Goal: Use online tool/utility: Utilize a website feature to perform a specific function

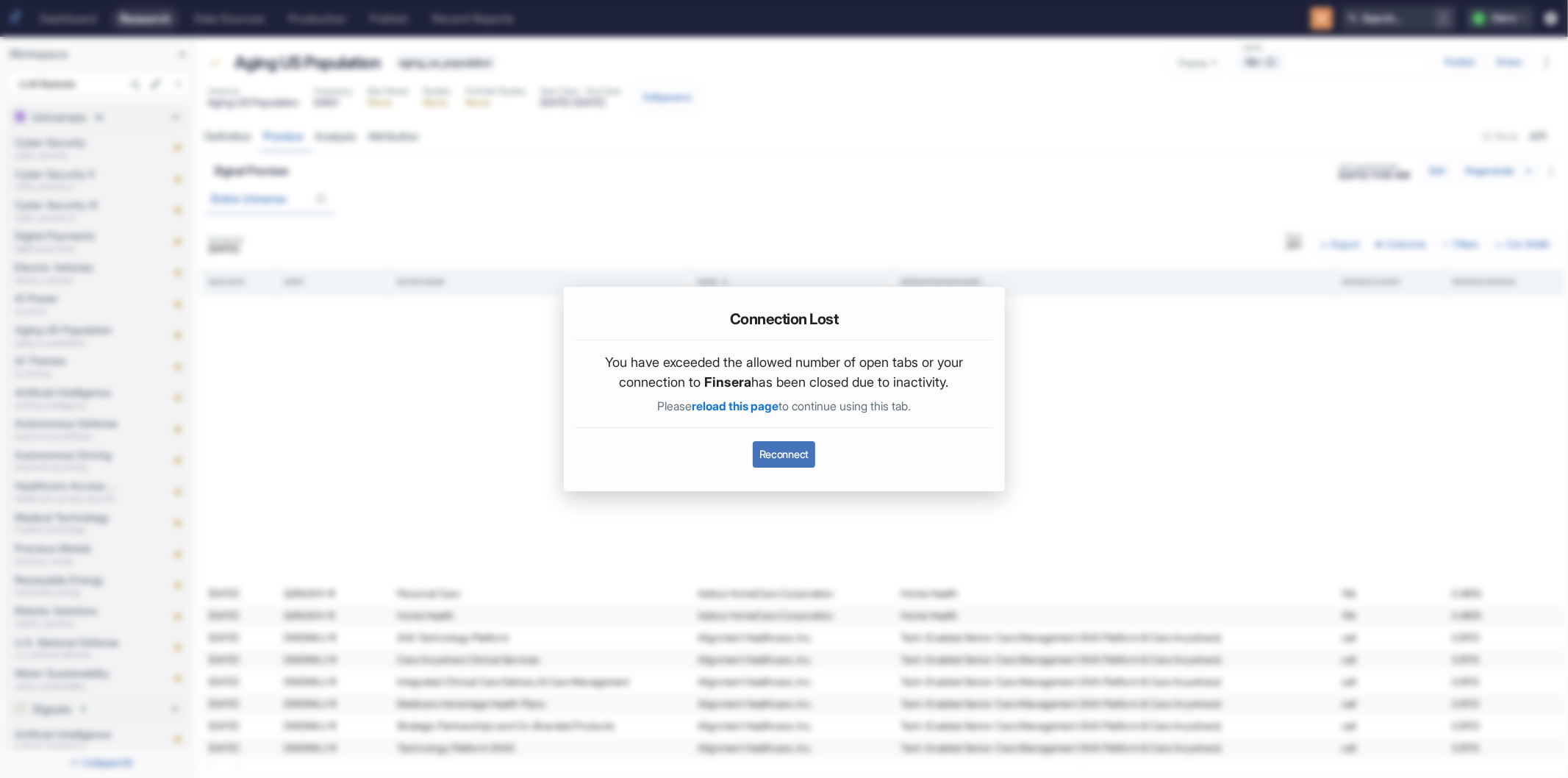
scroll to position [371, 0]
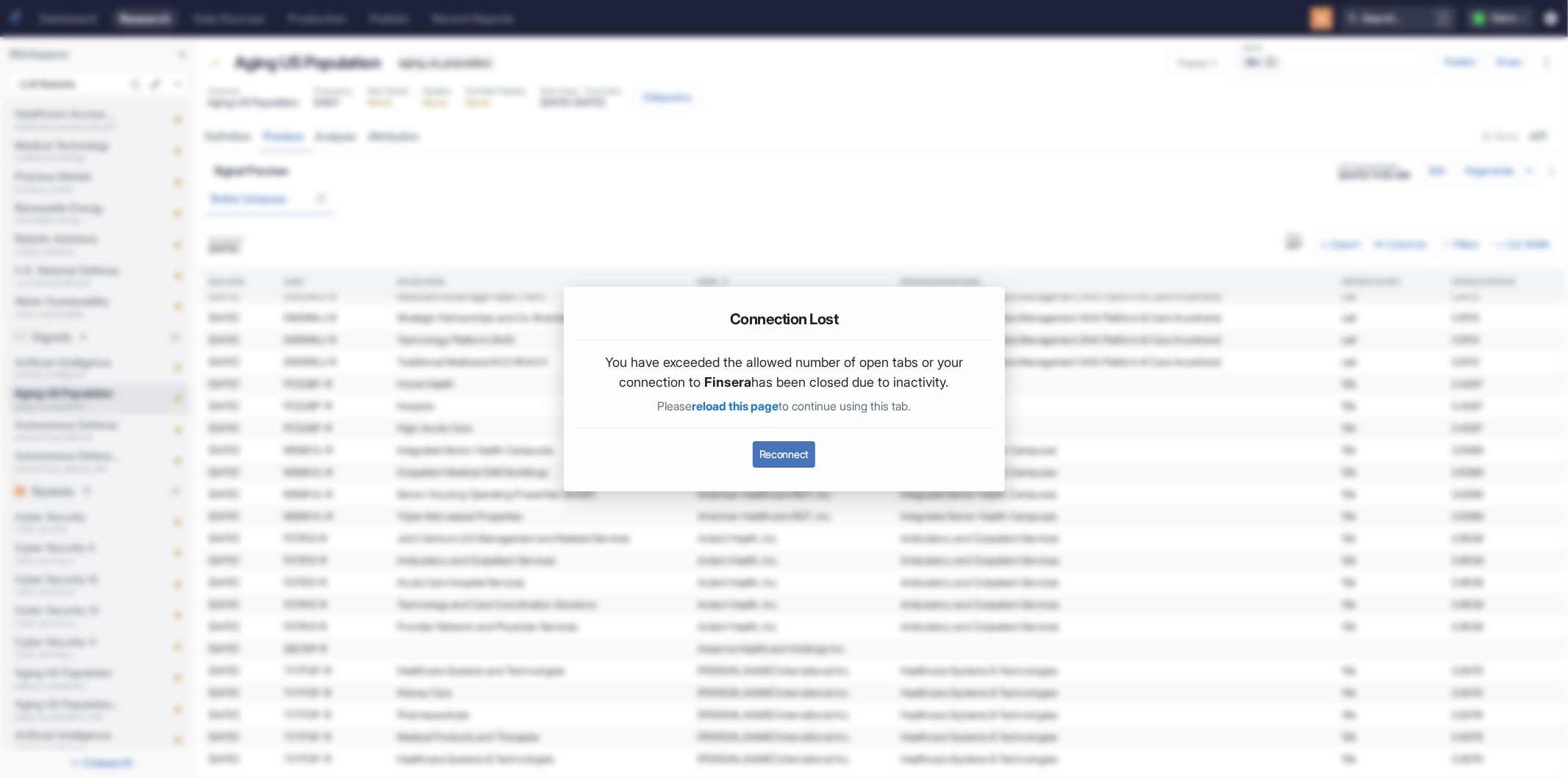
click at [774, 454] on button "Reconnect" at bounding box center [783, 453] width 62 height 26
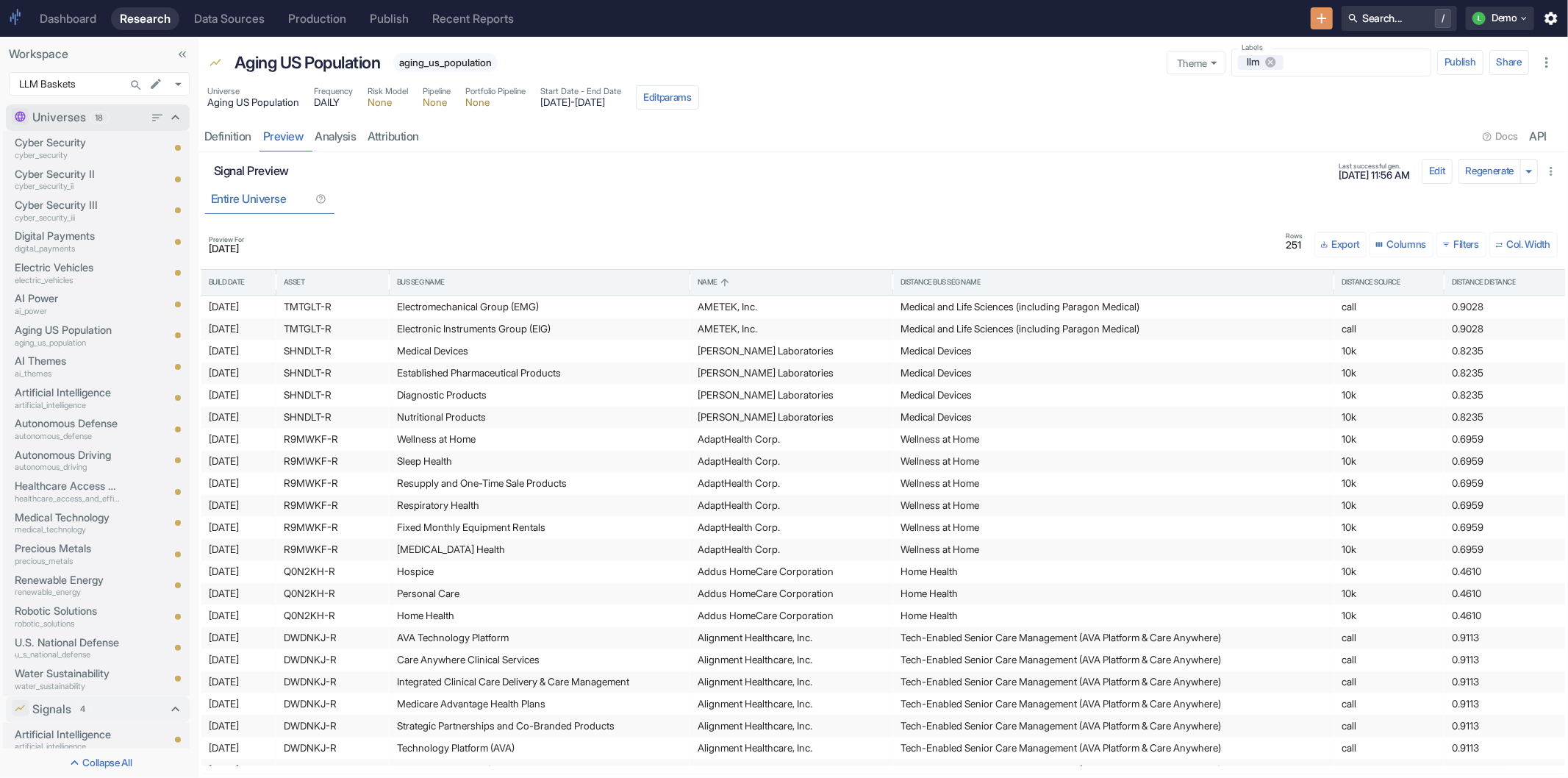
click at [168, 114] on icon at bounding box center [176, 118] width 16 height 16
click at [81, 417] on p "Cyber Security IV" at bounding box center [67, 420] width 105 height 16
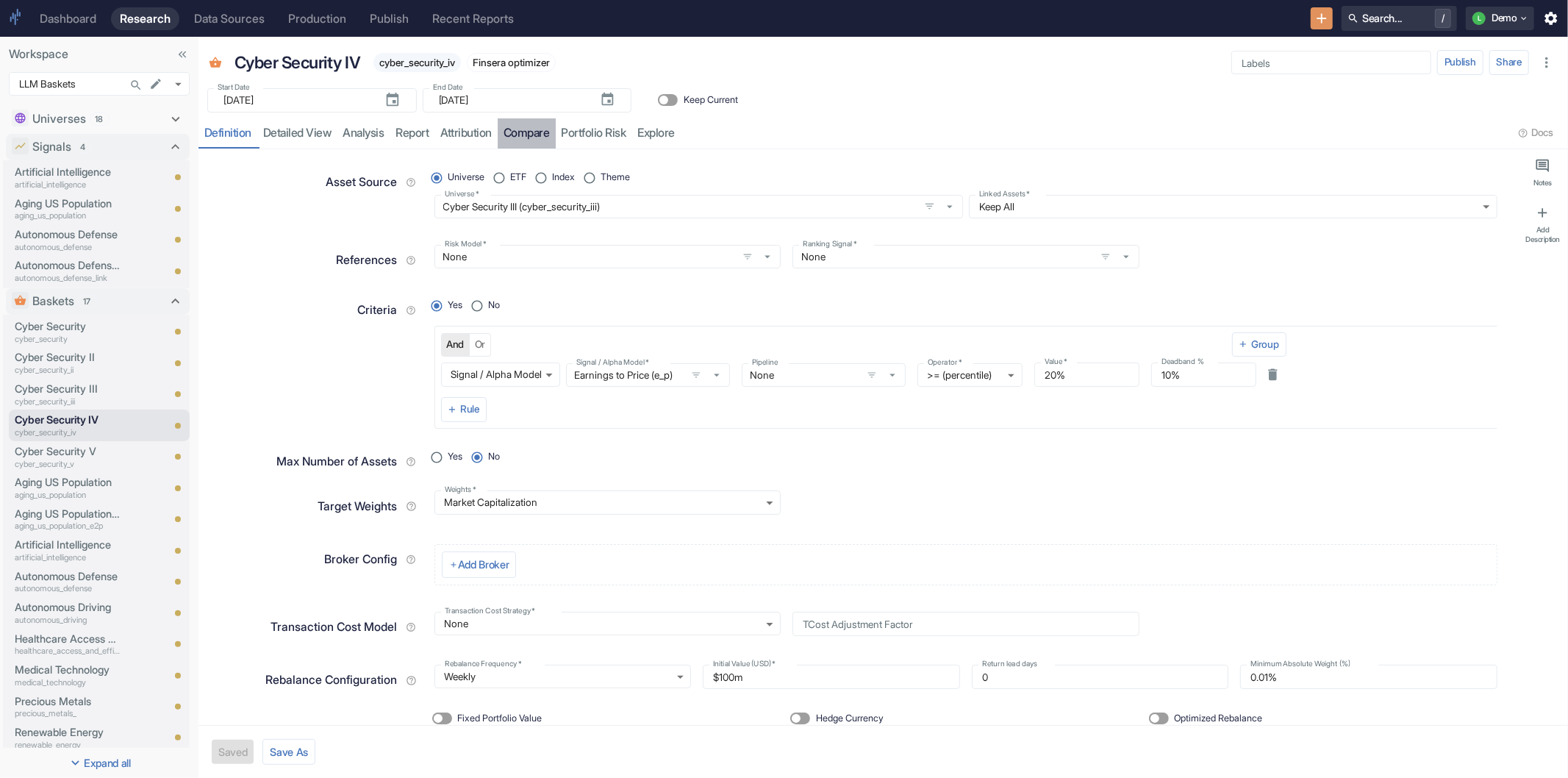
click at [542, 136] on link "compare" at bounding box center [526, 133] width 58 height 30
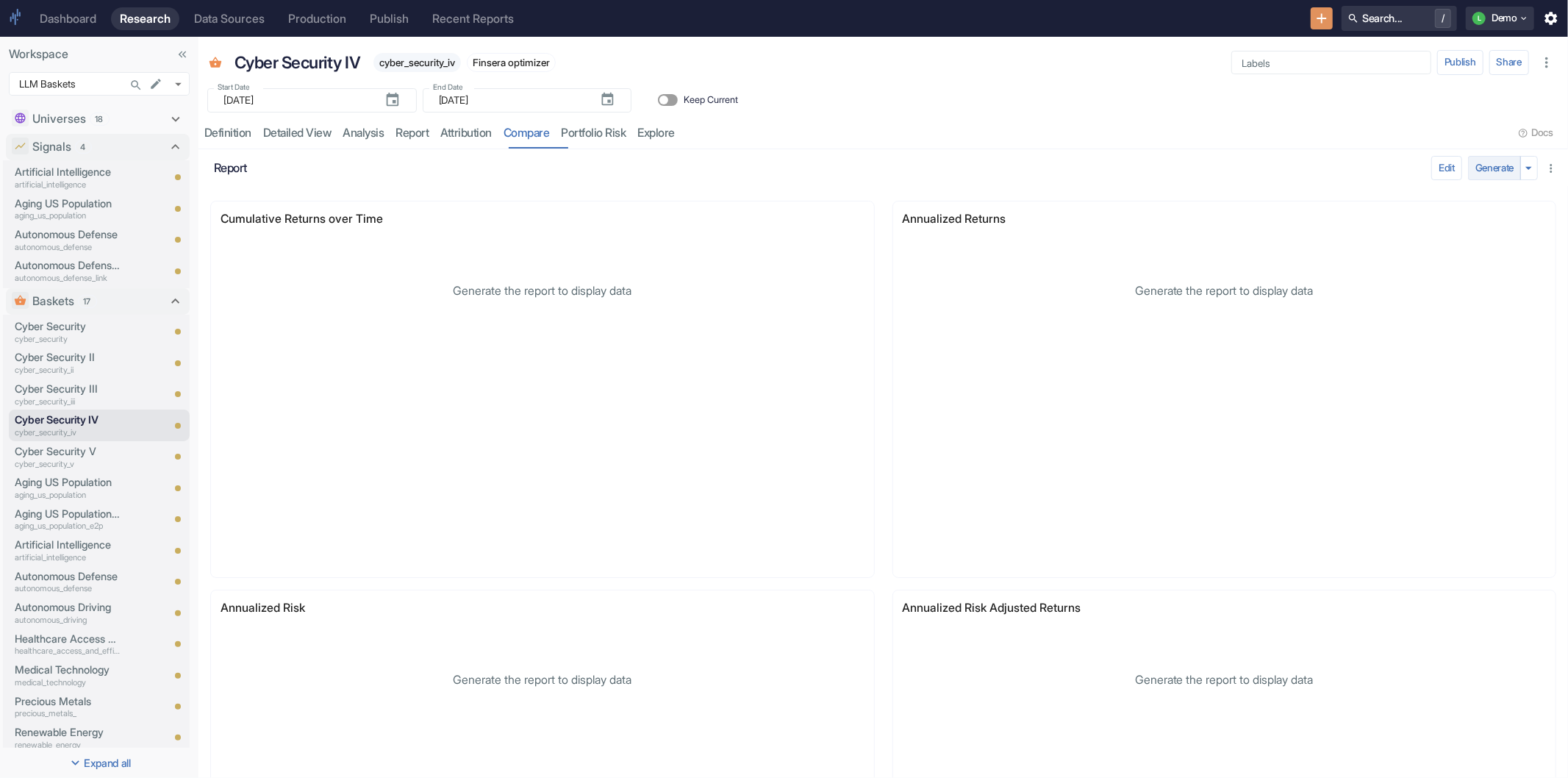
click at [1469, 166] on button "Generate" at bounding box center [1494, 169] width 53 height 25
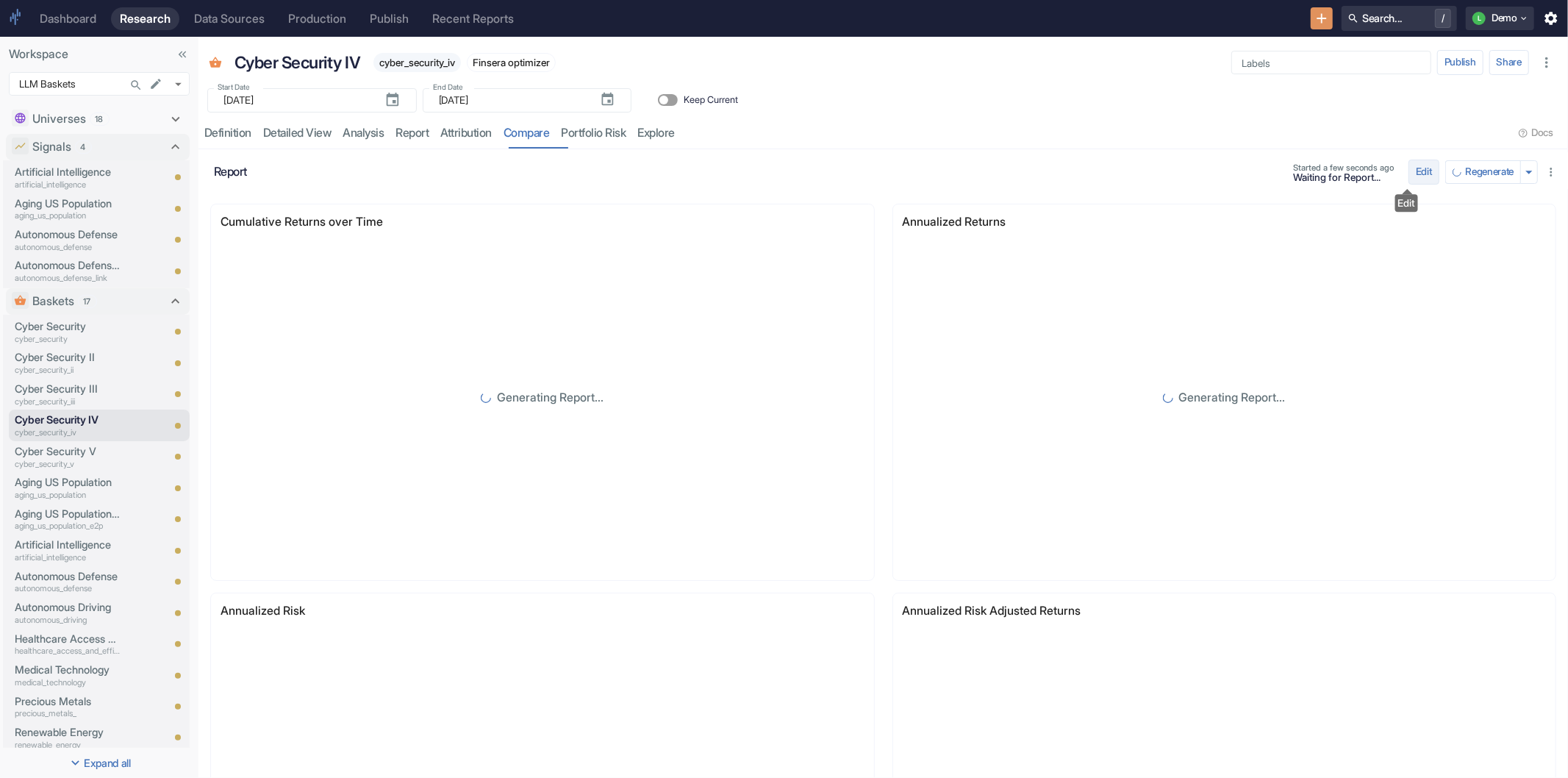
click at [1408, 169] on button "Edit" at bounding box center [1424, 172] width 31 height 25
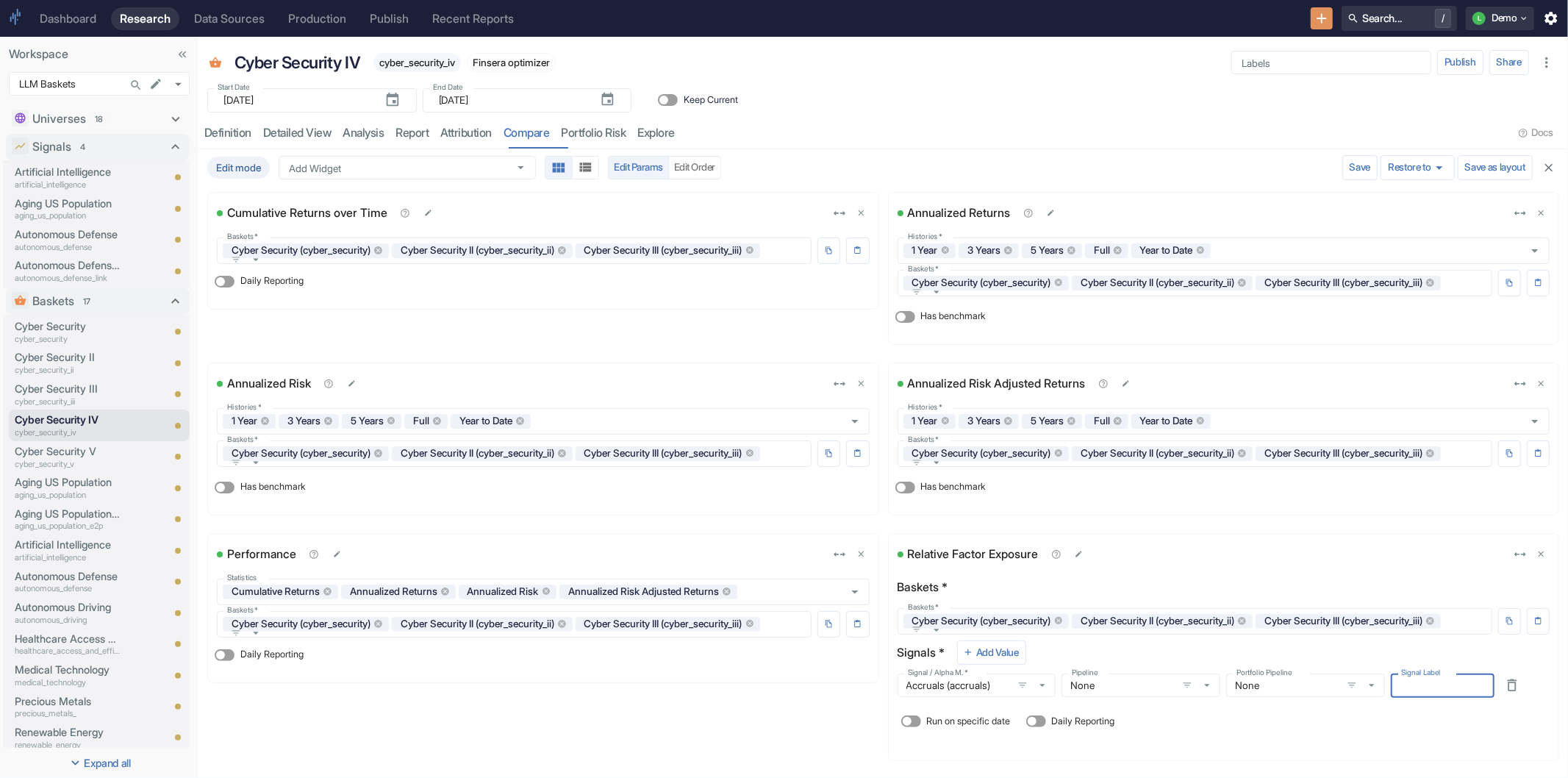
click at [1147, 114] on div "Cyber Security IV cyber_security_iv Finsera optimizer Start Date - End Date [DA…" at bounding box center [883, 93] width 1370 height 113
click at [1542, 167] on icon "button" at bounding box center [1548, 168] width 14 height 14
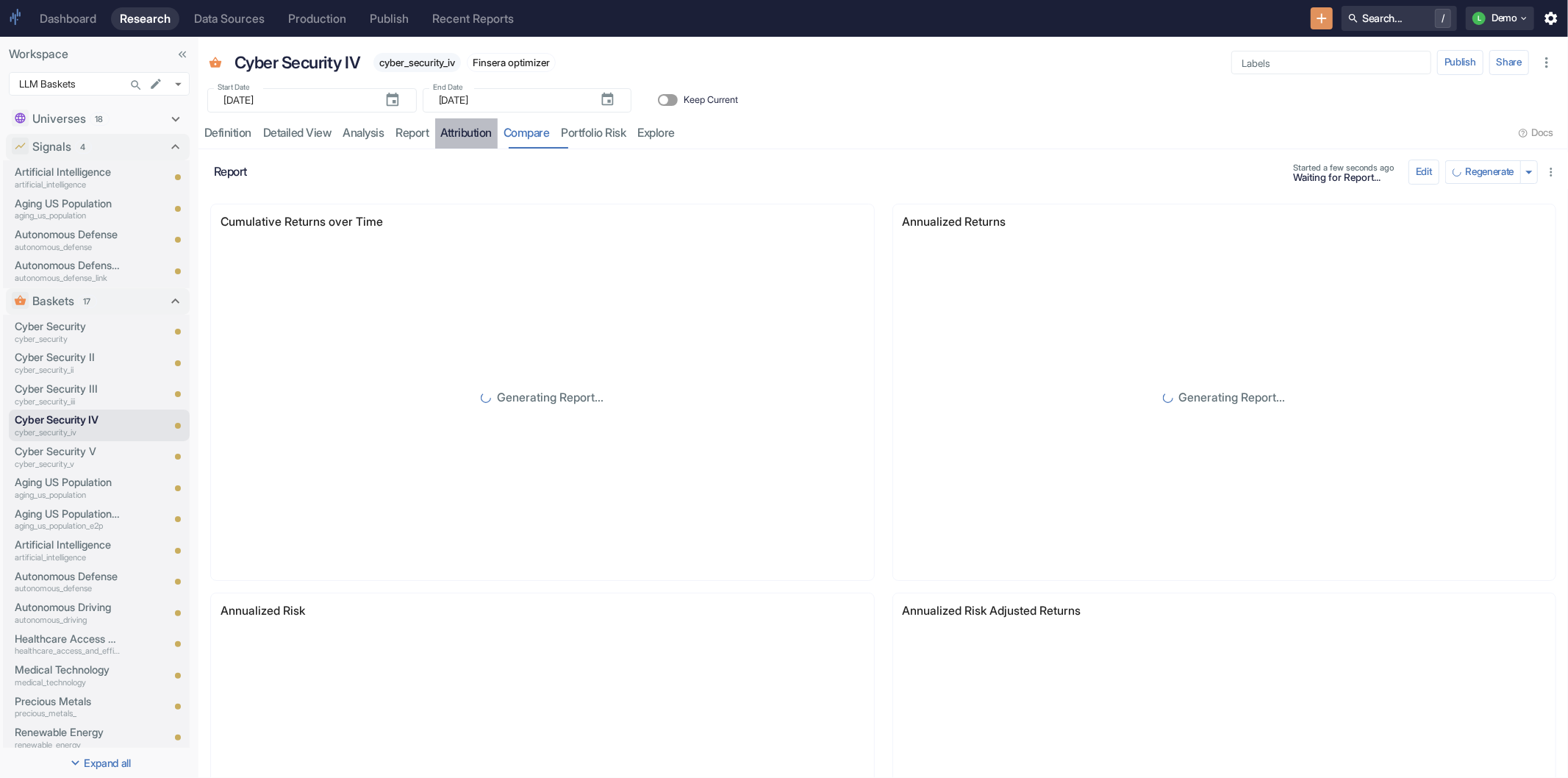
click at [479, 133] on link "attribution" at bounding box center [467, 133] width 63 height 30
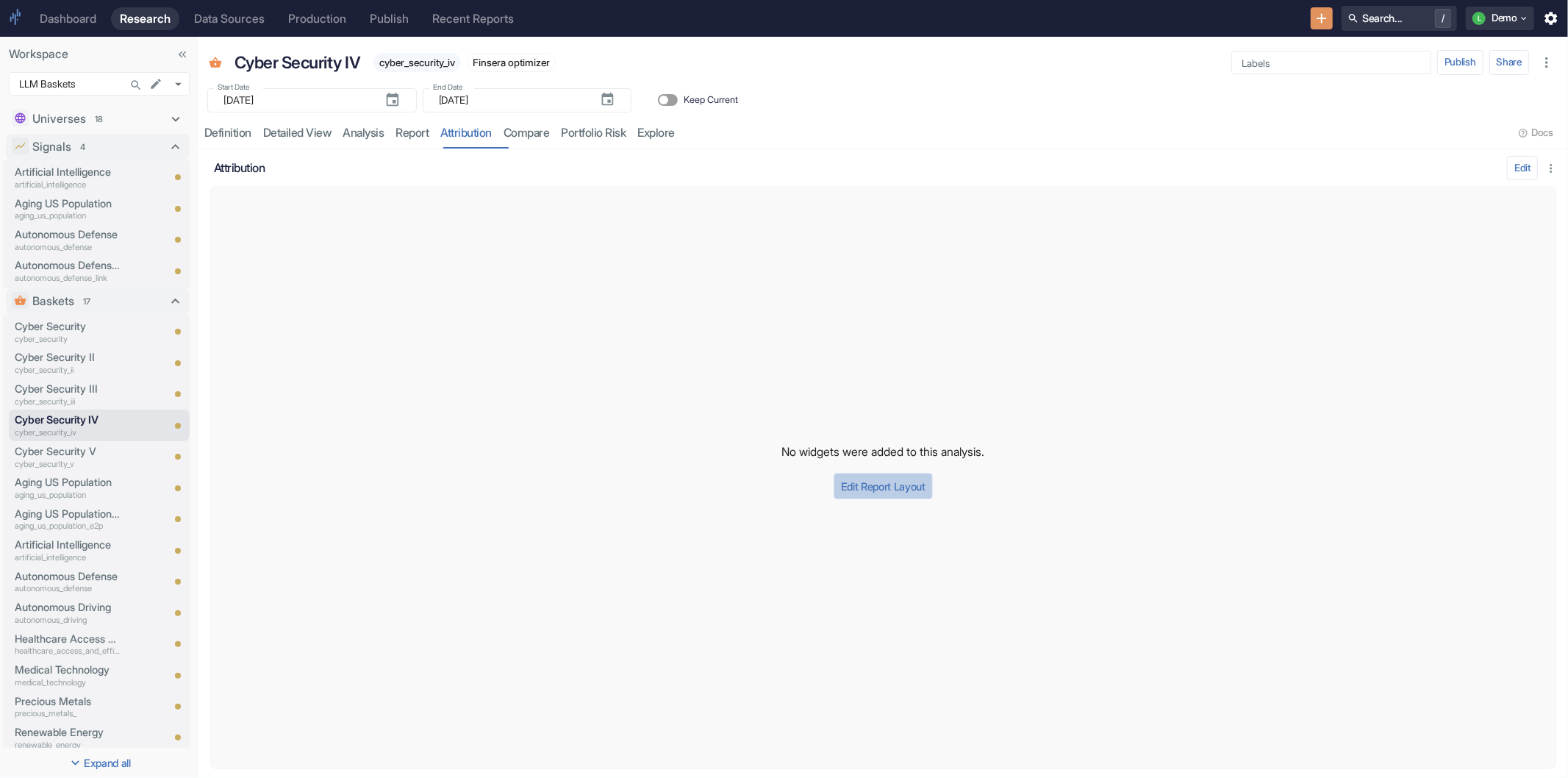
click at [880, 482] on button "Edit Report Layout" at bounding box center [883, 486] width 99 height 26
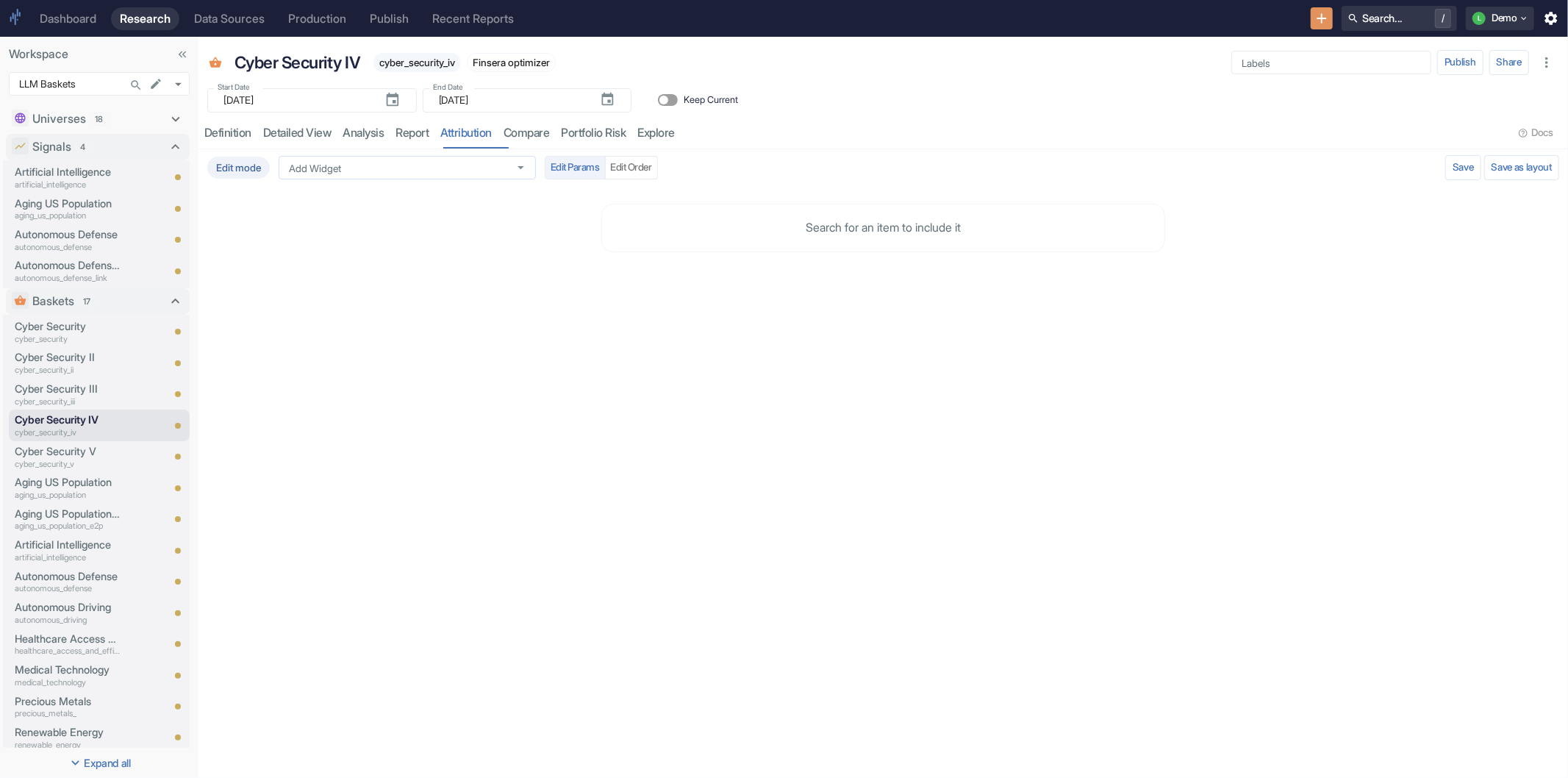
click at [373, 179] on div "Add Widget" at bounding box center [407, 168] width 258 height 23
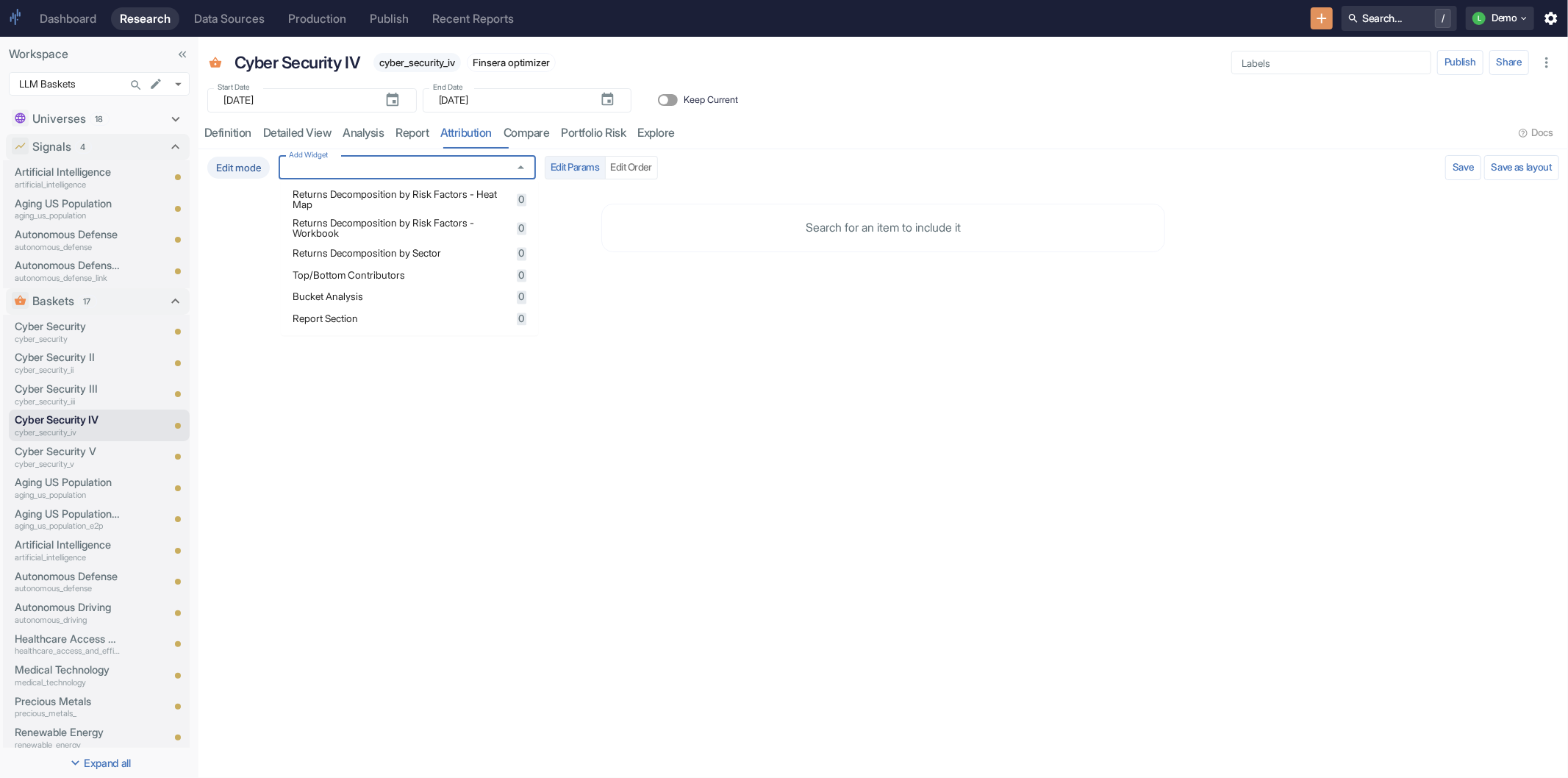
click at [372, 202] on span "Returns Decomposition by Risk Factors - Heat Map" at bounding box center [403, 199] width 220 height 20
click at [379, 224] on span "Returns Decomposition by Risk Factors - Workbook" at bounding box center [403, 228] width 220 height 20
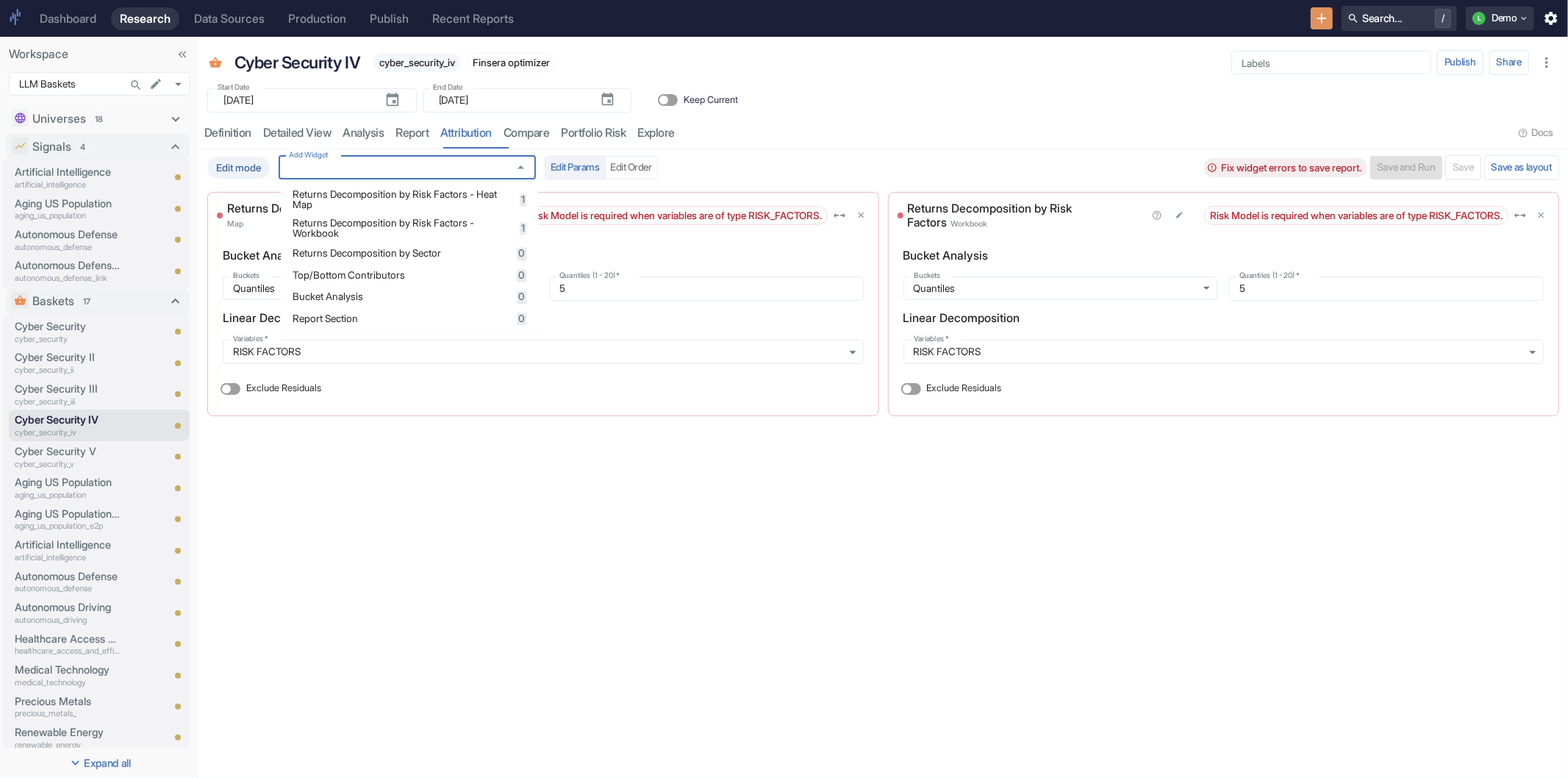
click at [801, 130] on div "resource tabs" at bounding box center [1097, 133] width 833 height 30
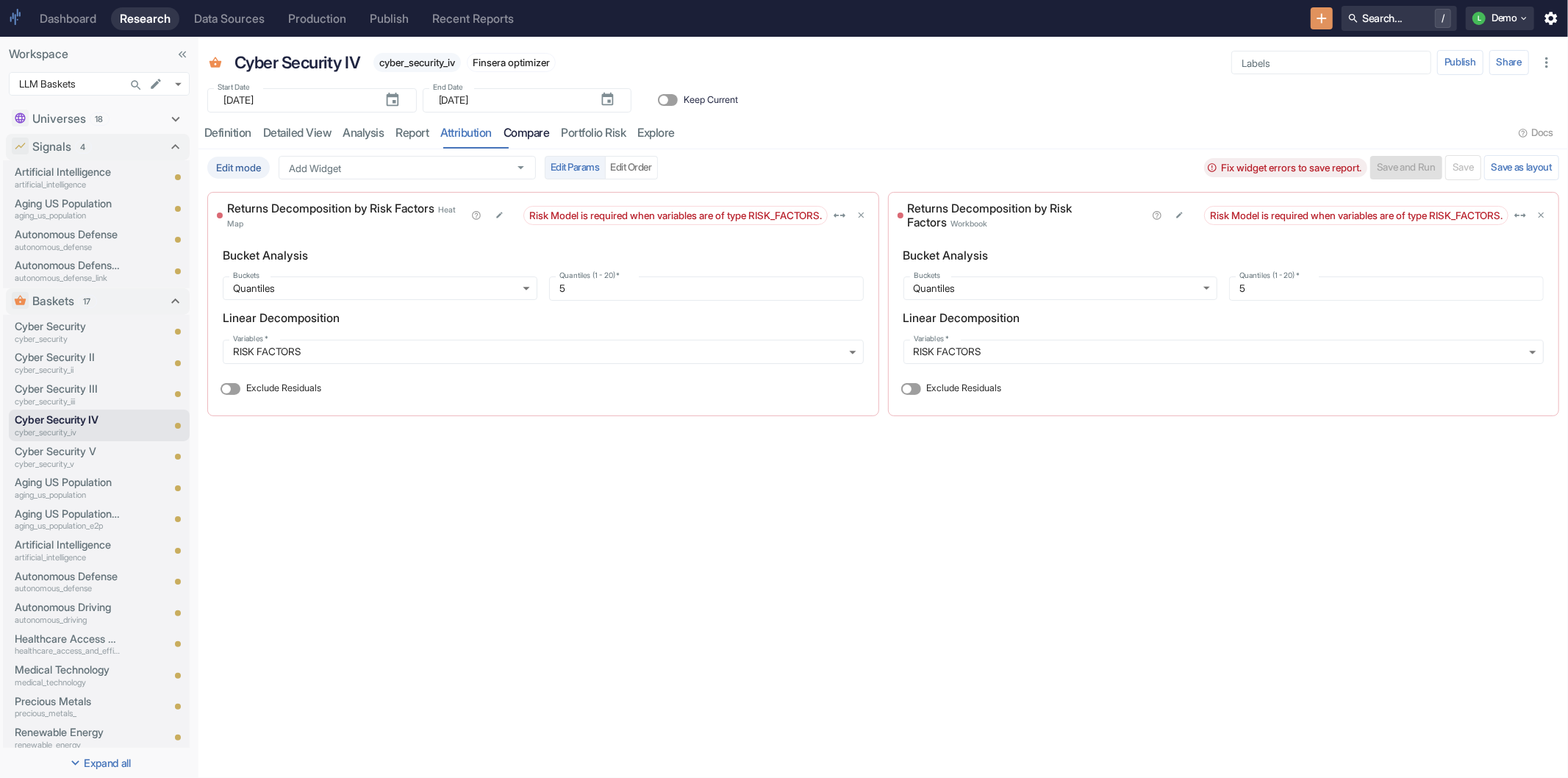
click at [530, 130] on link "compare" at bounding box center [526, 133] width 58 height 30
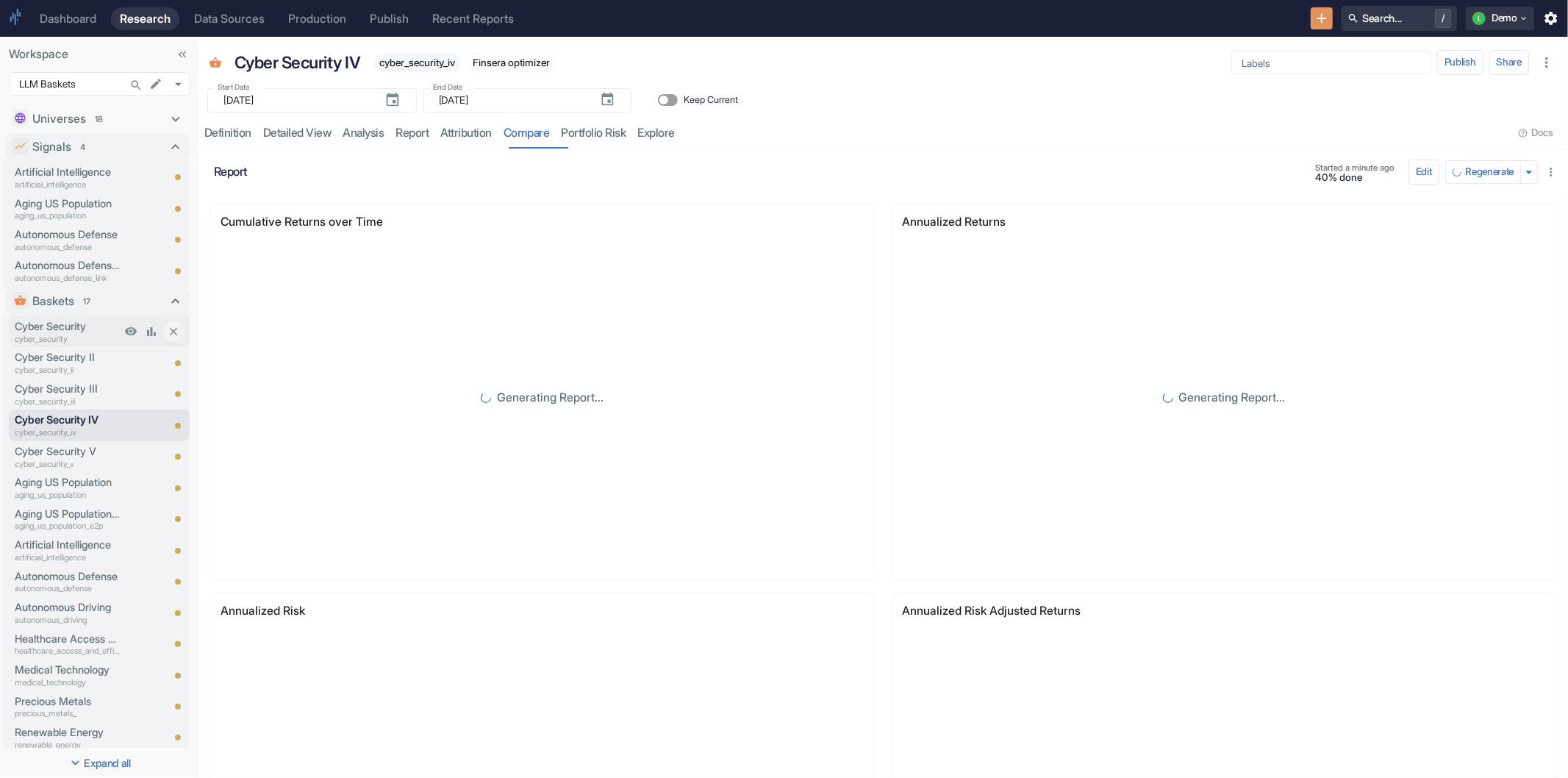
click at [48, 334] on p "cyber_security" at bounding box center [67, 340] width 105 height 13
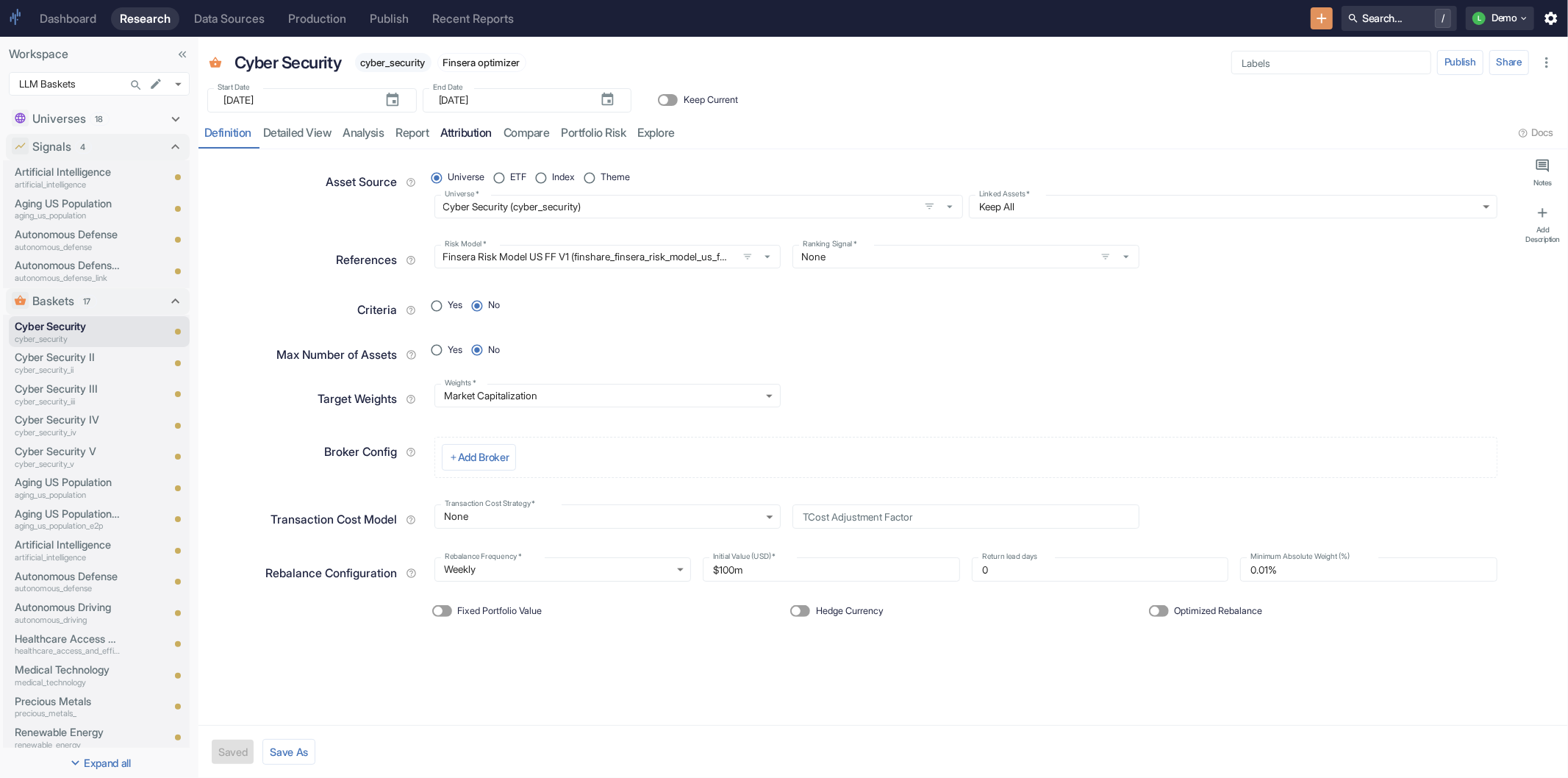
type textarea "x"
click at [465, 131] on link "attribution" at bounding box center [467, 133] width 63 height 30
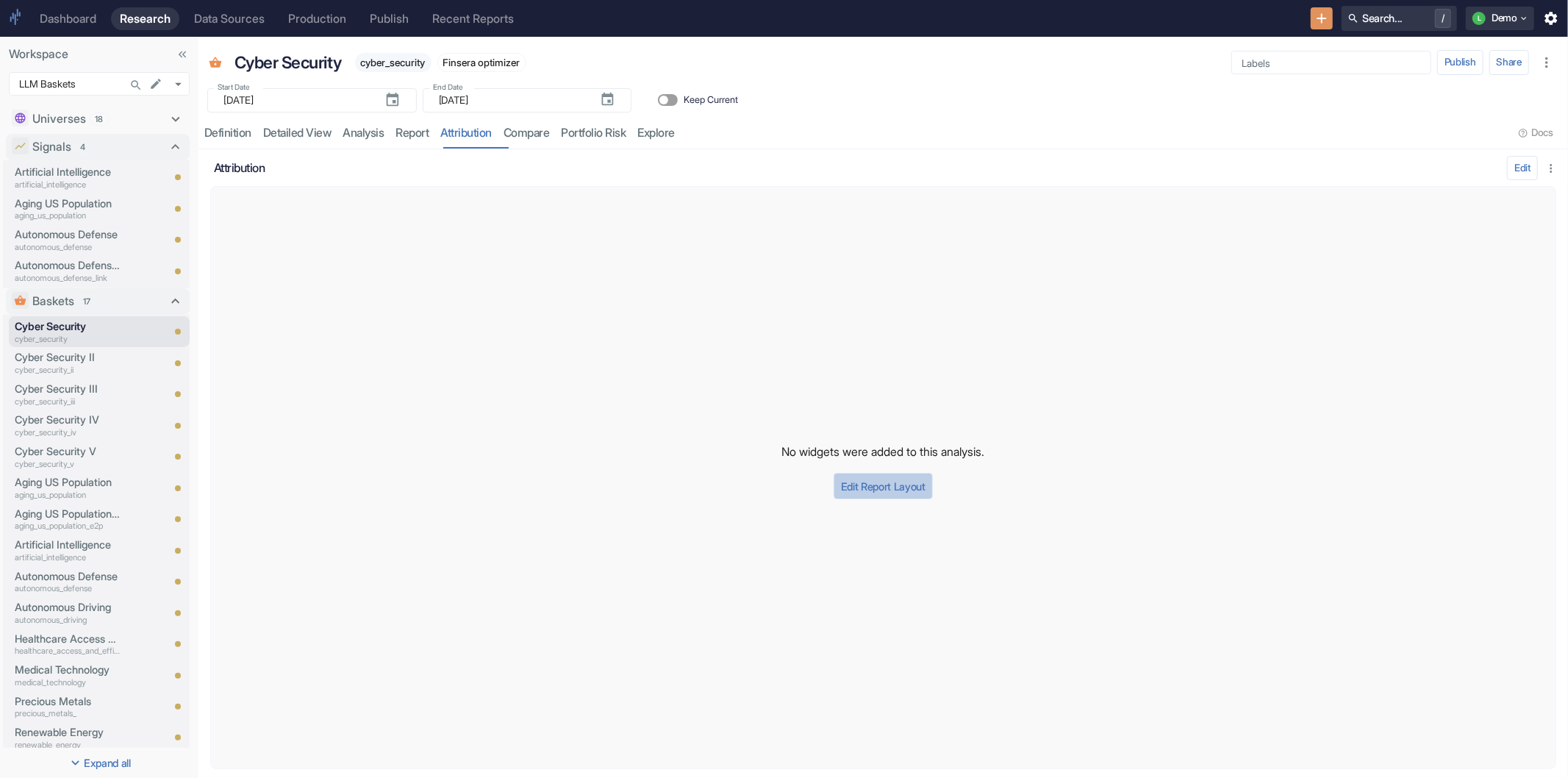
click at [871, 481] on button "Edit Report Layout" at bounding box center [883, 486] width 99 height 26
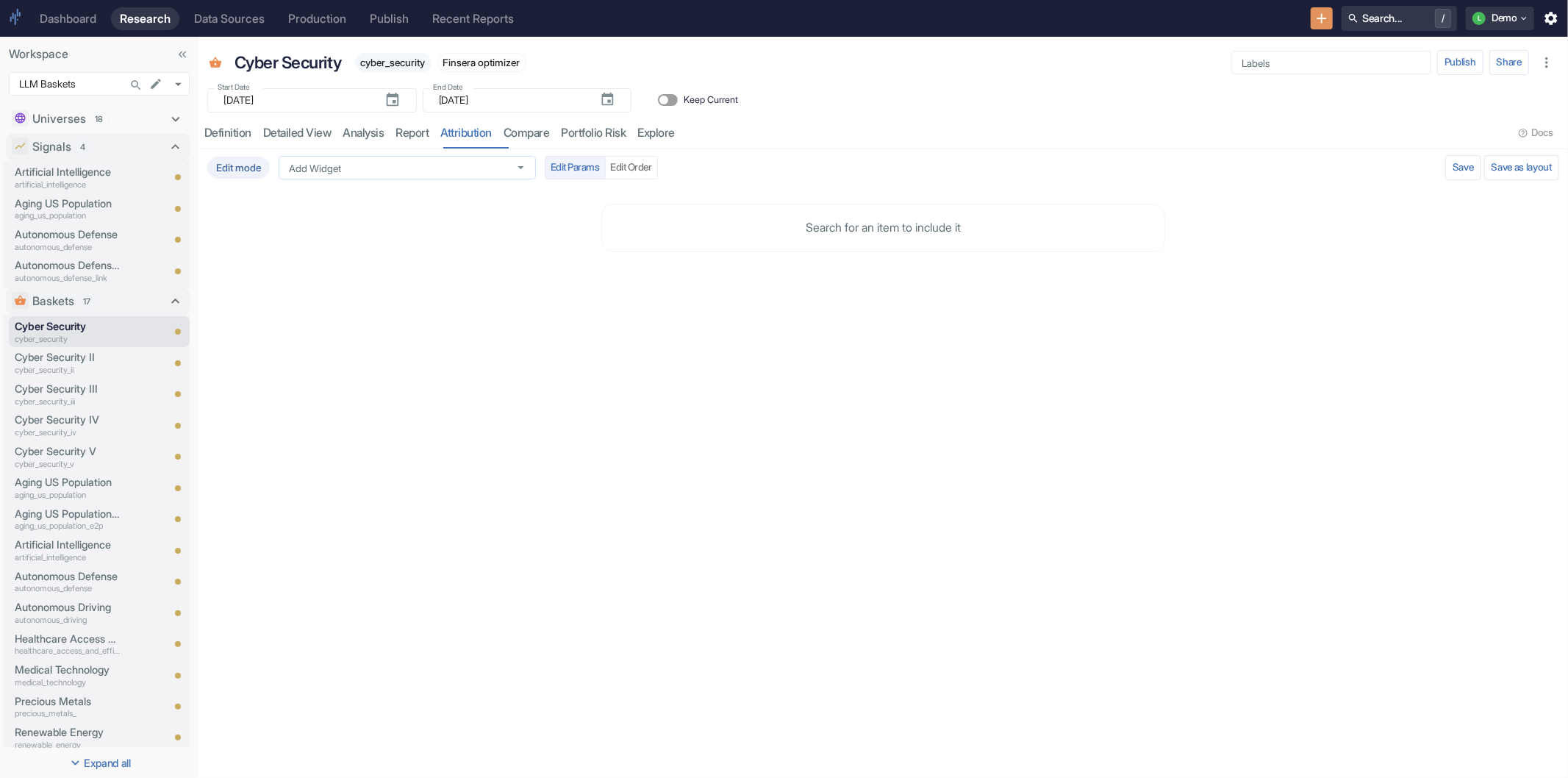
click at [417, 164] on input "Add Widget" at bounding box center [393, 168] width 221 height 14
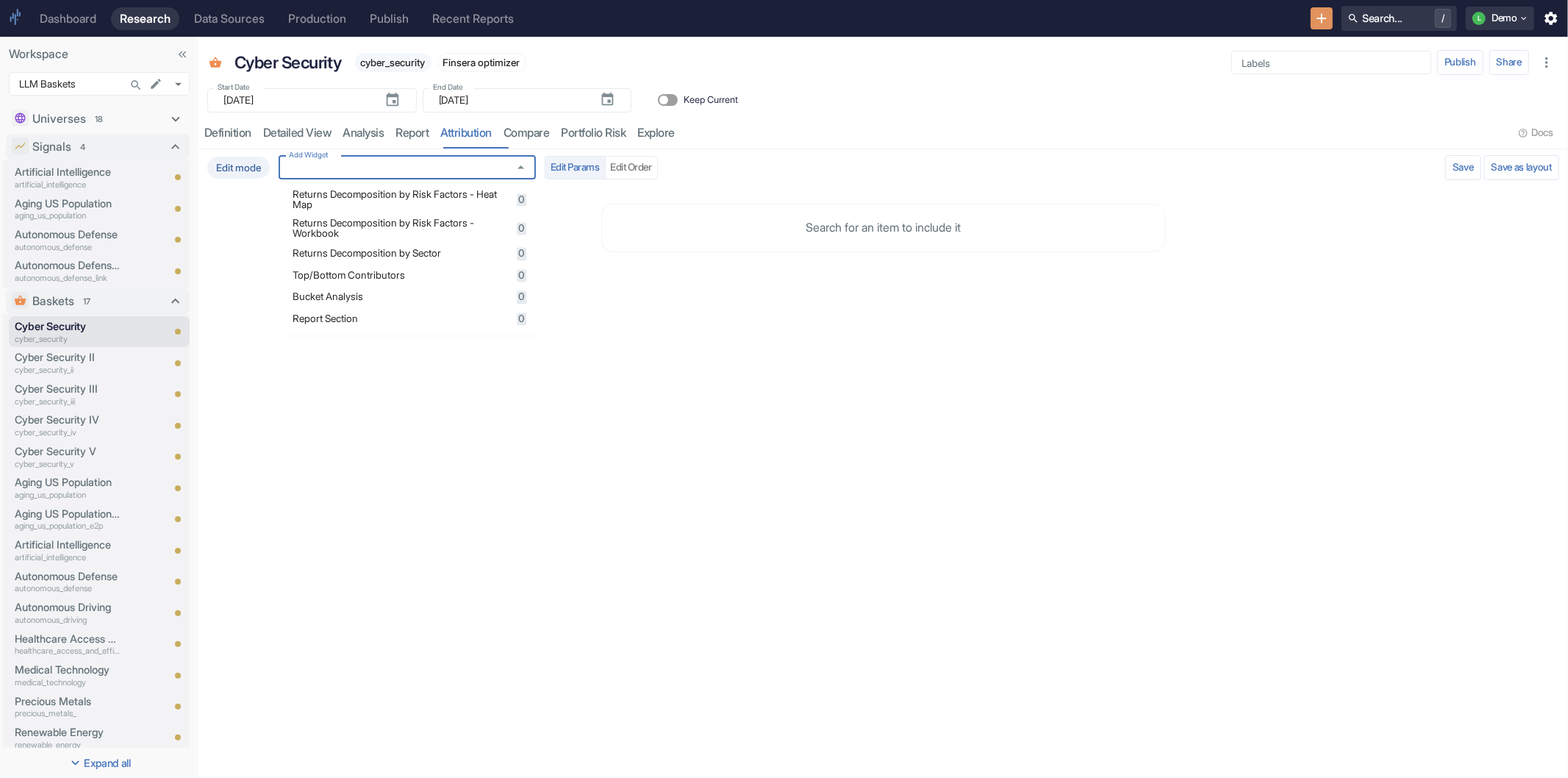
click at [414, 202] on span "Returns Decomposition by Risk Factors - Heat Map" at bounding box center [403, 199] width 220 height 20
click at [409, 450] on div "Edit mode Add Widget Add Widget Edit Params Edit Order Validating Save as layou…" at bounding box center [883, 463] width 1370 height 628
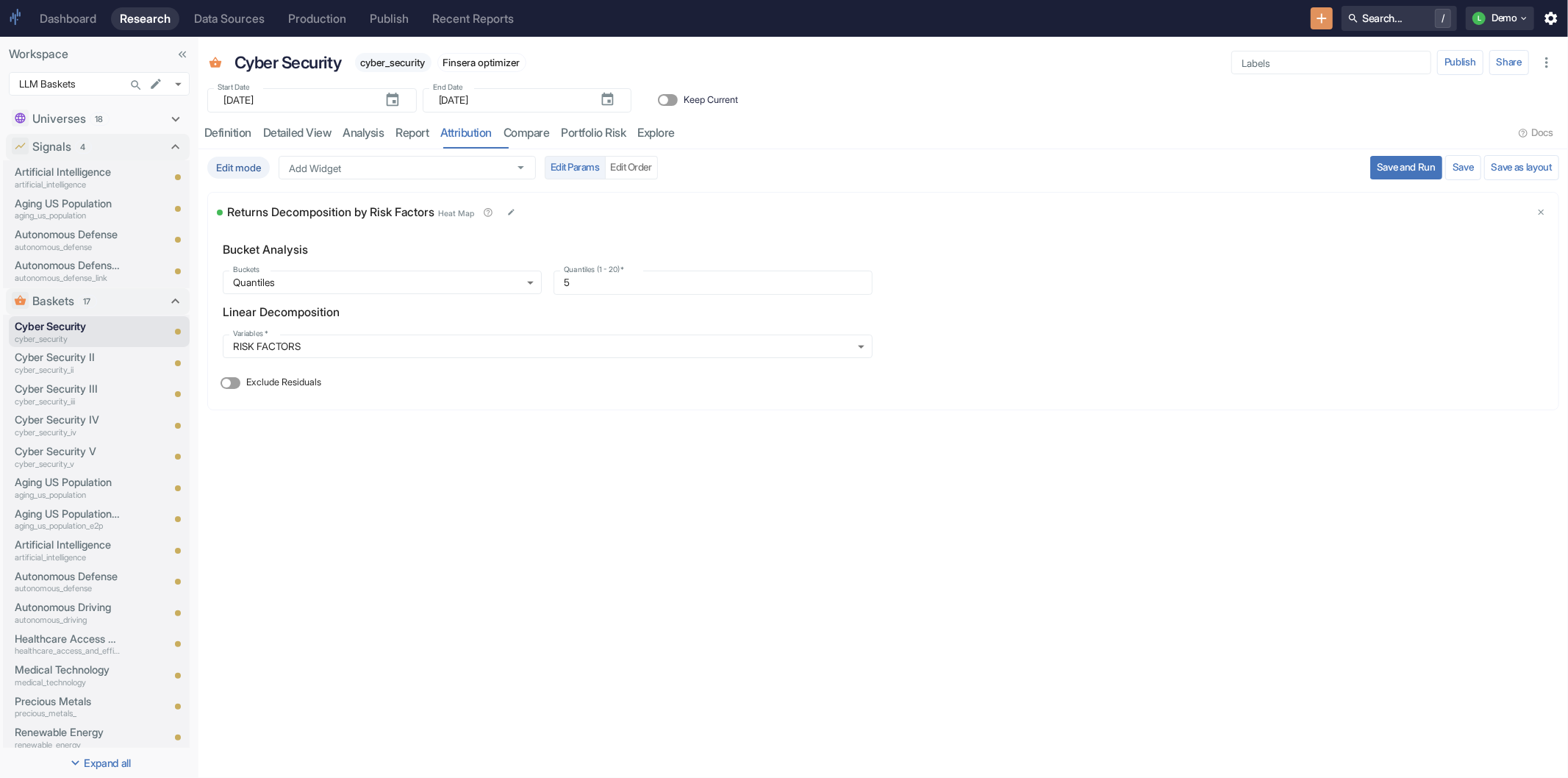
click at [1374, 175] on button "Save and Run" at bounding box center [1407, 168] width 72 height 23
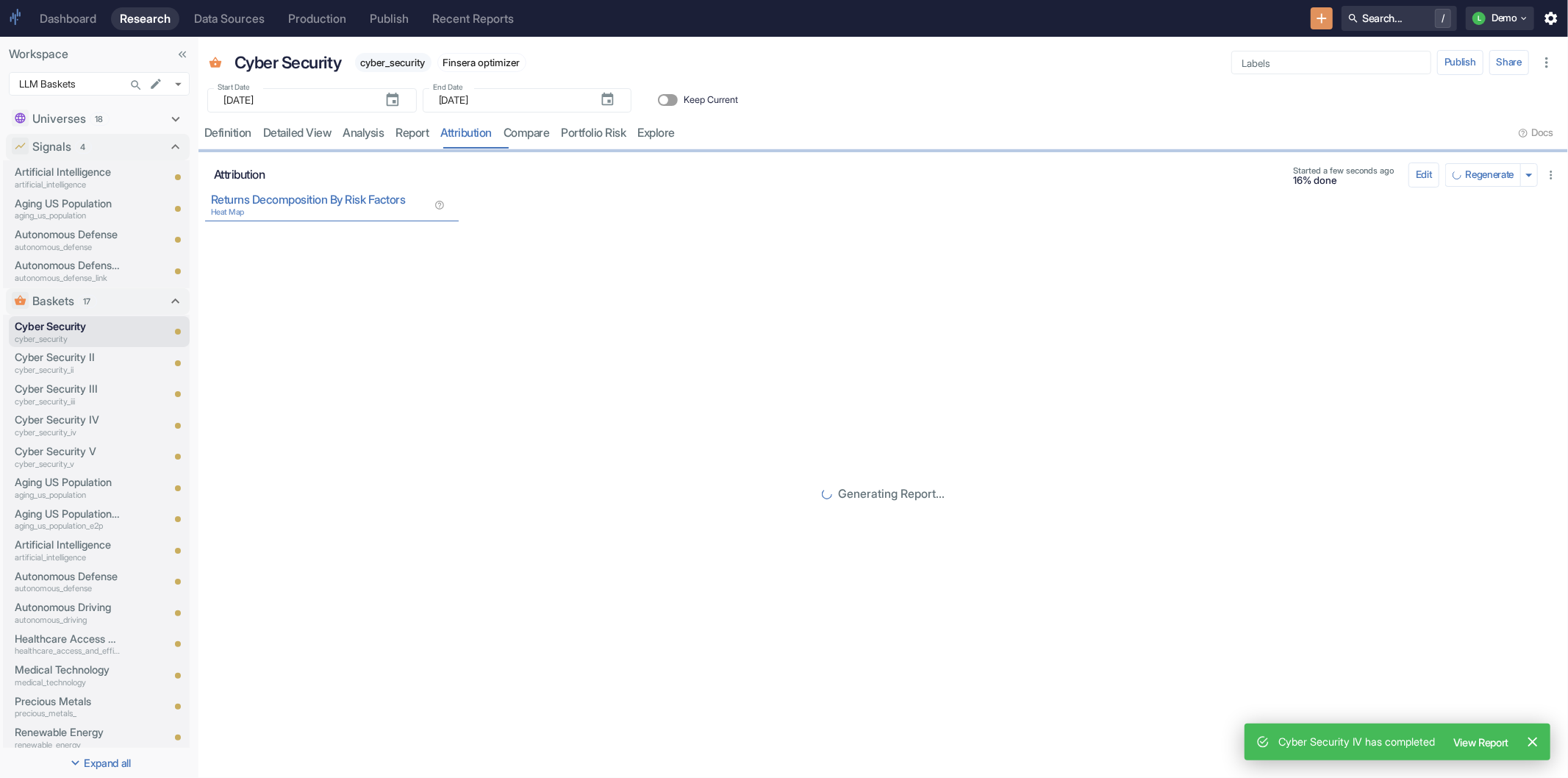
click at [1315, 743] on p "Cyber Security IV has completed" at bounding box center [1357, 742] width 157 height 16
click at [77, 424] on p "Cyber Security IV" at bounding box center [67, 420] width 105 height 16
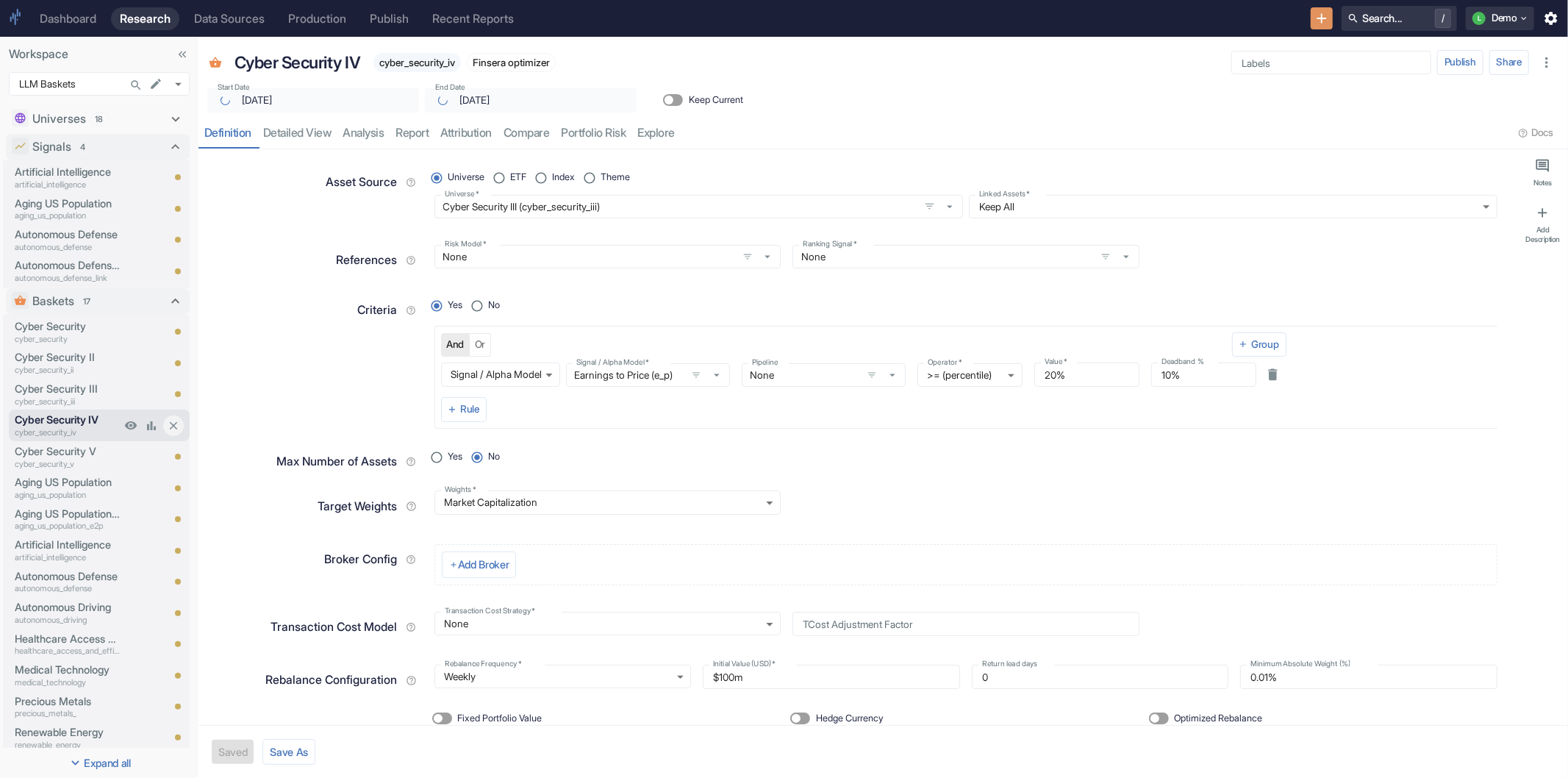
type textarea "x"
click at [532, 133] on link "compare" at bounding box center [526, 133] width 58 height 30
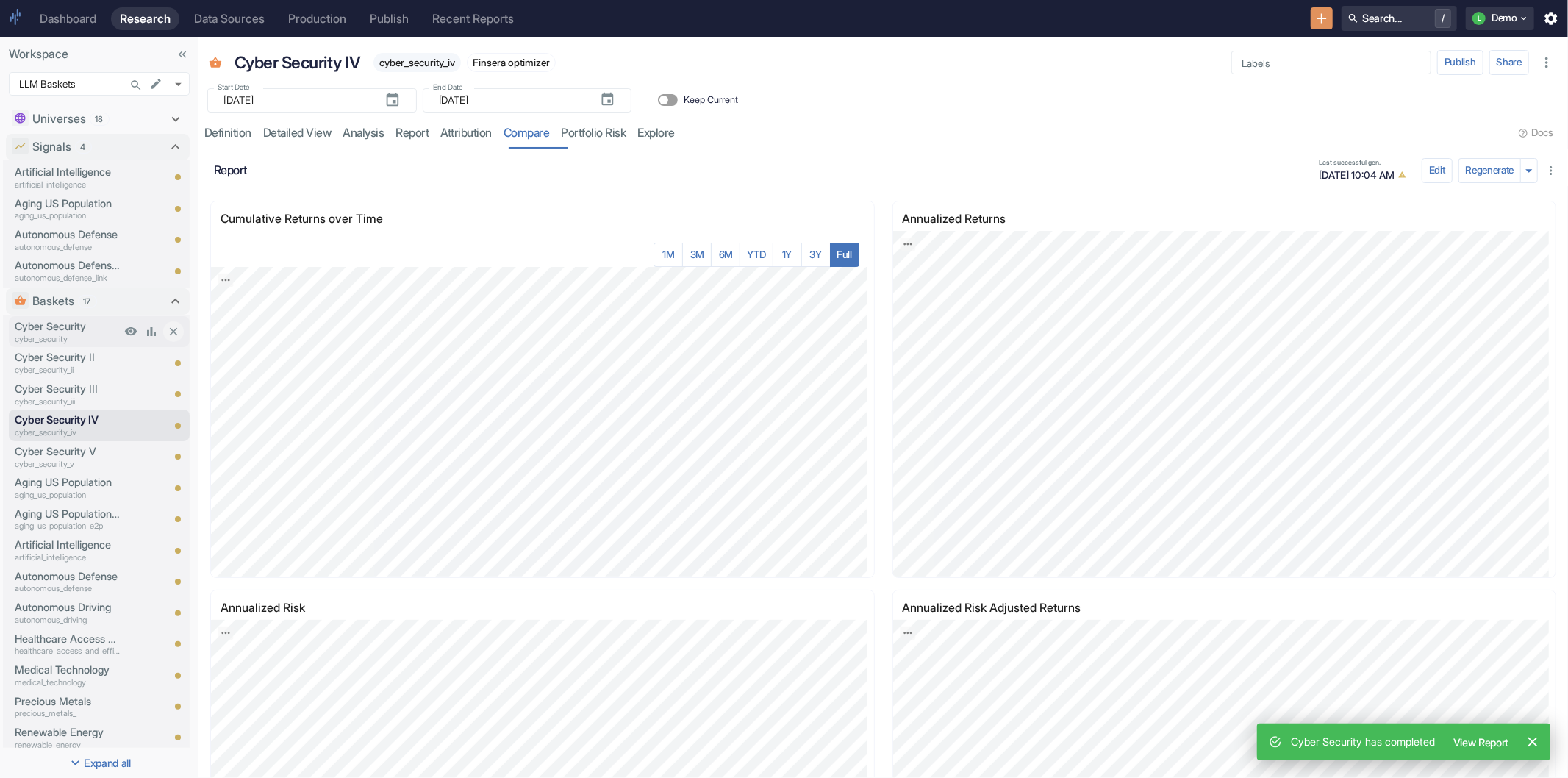
click at [70, 334] on p "cyber_security" at bounding box center [67, 340] width 105 height 13
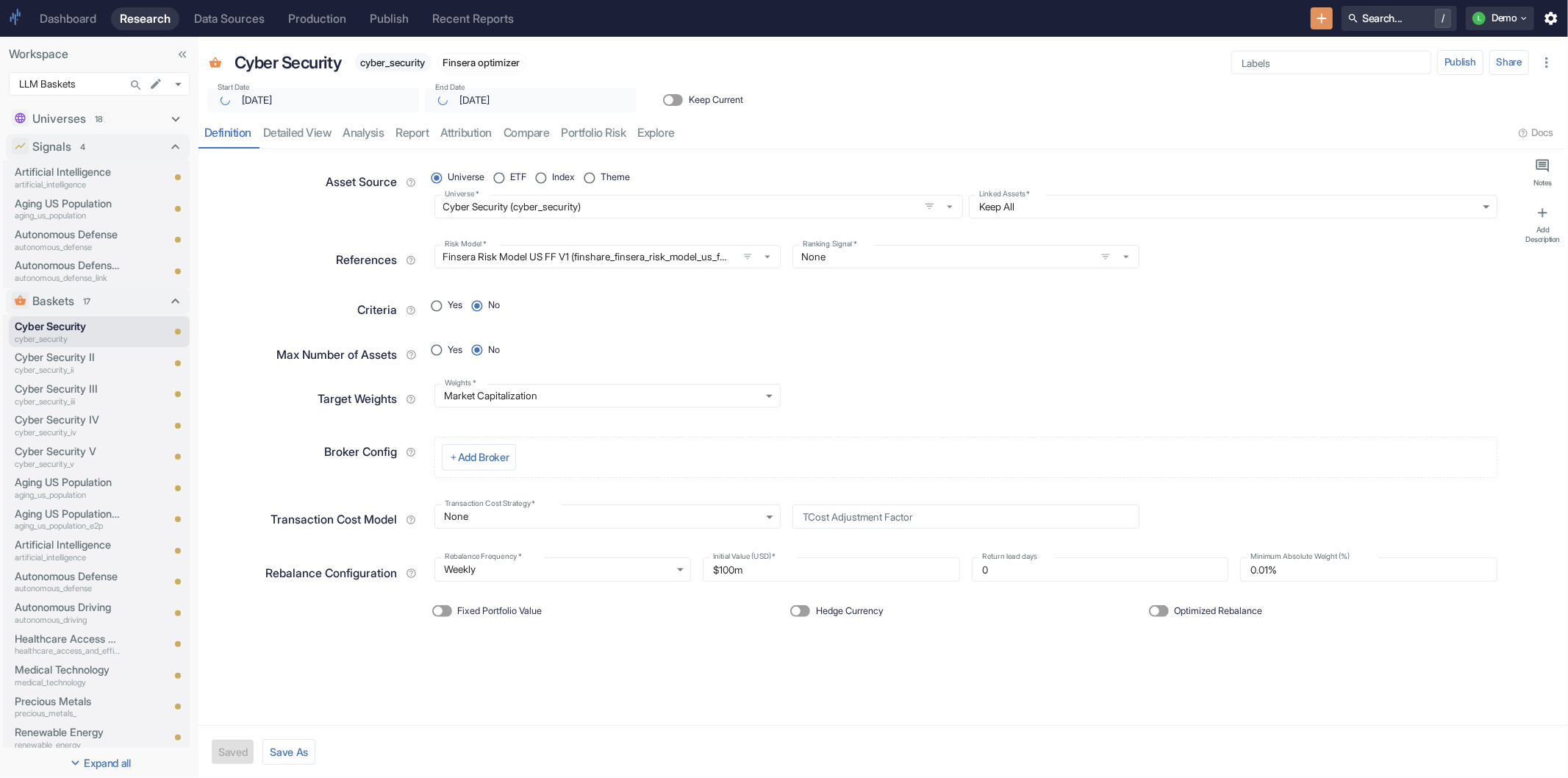
type textarea "x"
click at [460, 133] on link "attribution" at bounding box center [467, 133] width 63 height 30
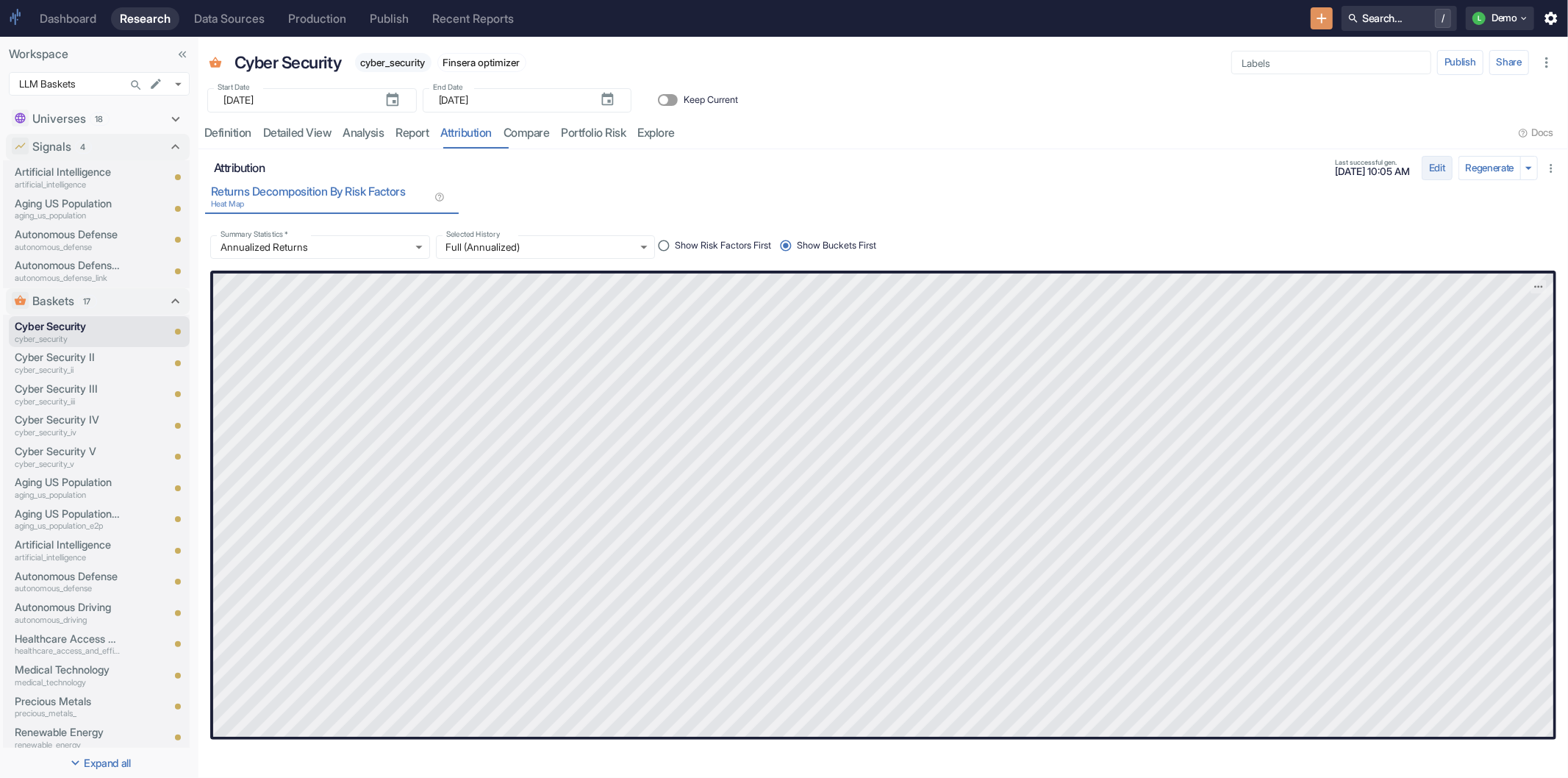
click at [1427, 177] on button "Edit" at bounding box center [1437, 169] width 31 height 25
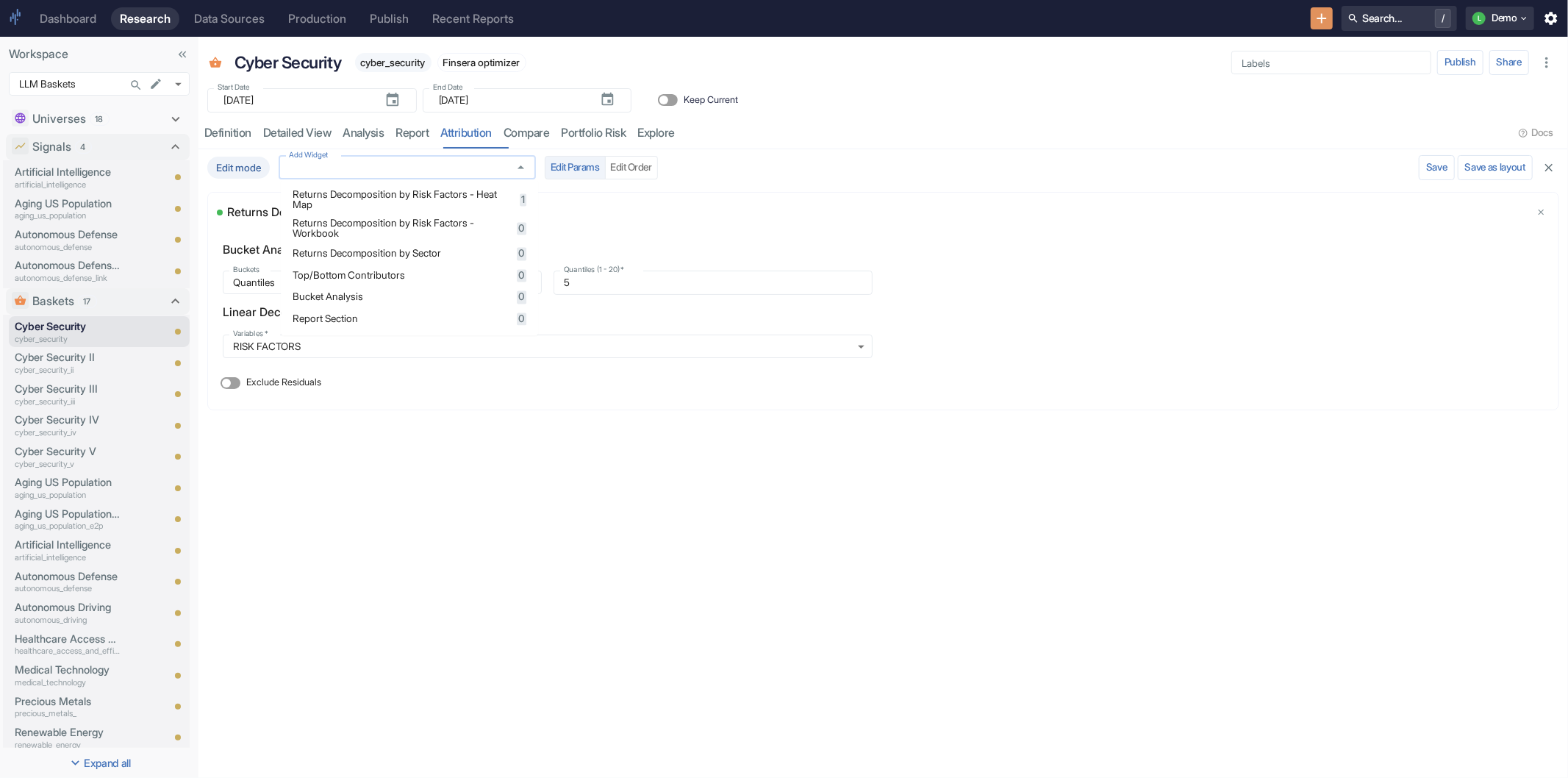
click at [325, 167] on input "Add Widget" at bounding box center [393, 168] width 221 height 14
click at [351, 236] on span "Returns Decomposition by Risk Factors - Workbook" at bounding box center [403, 228] width 220 height 20
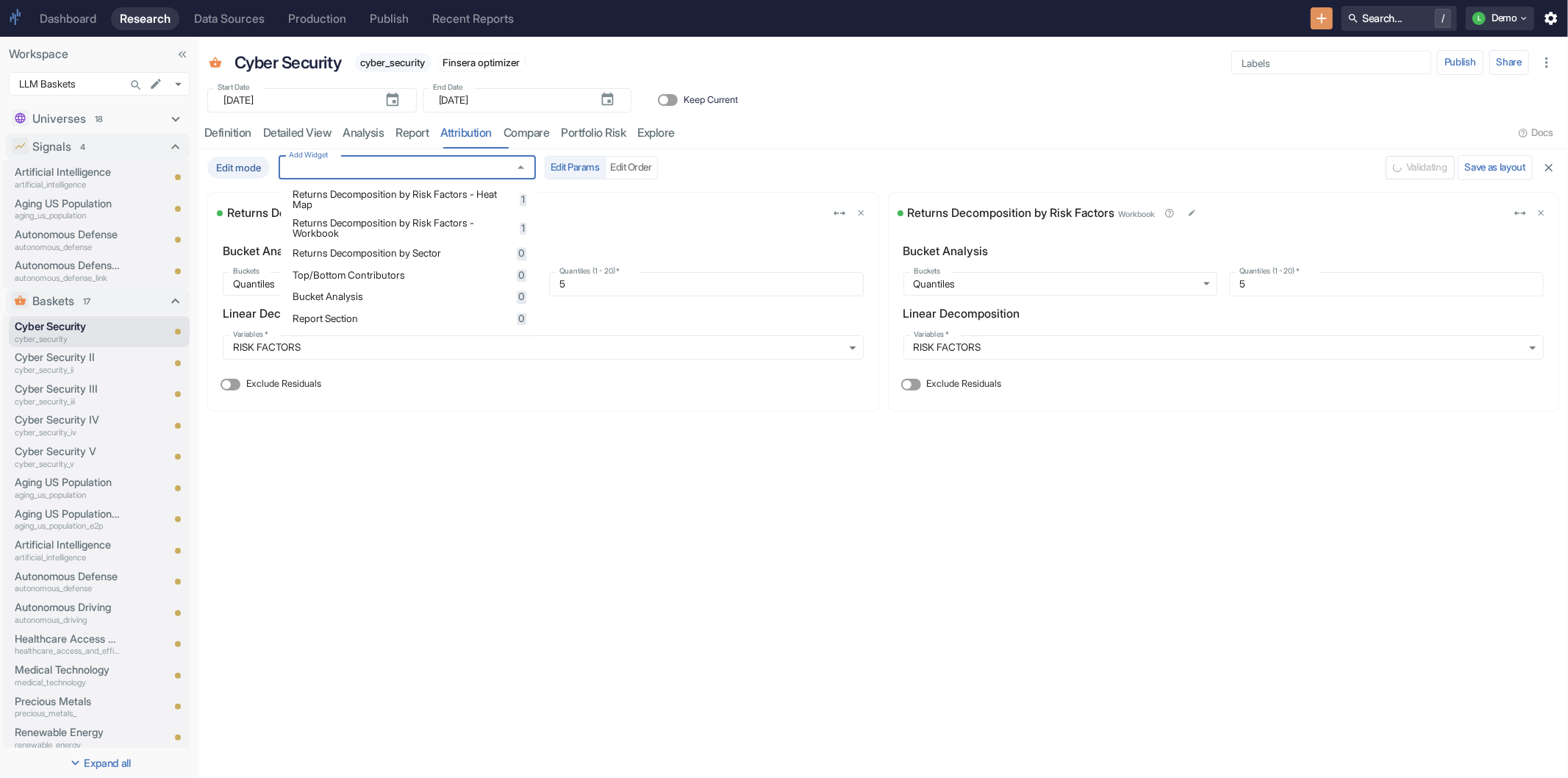
click at [353, 252] on span "Returns Decomposition by Sector" at bounding box center [403, 253] width 220 height 10
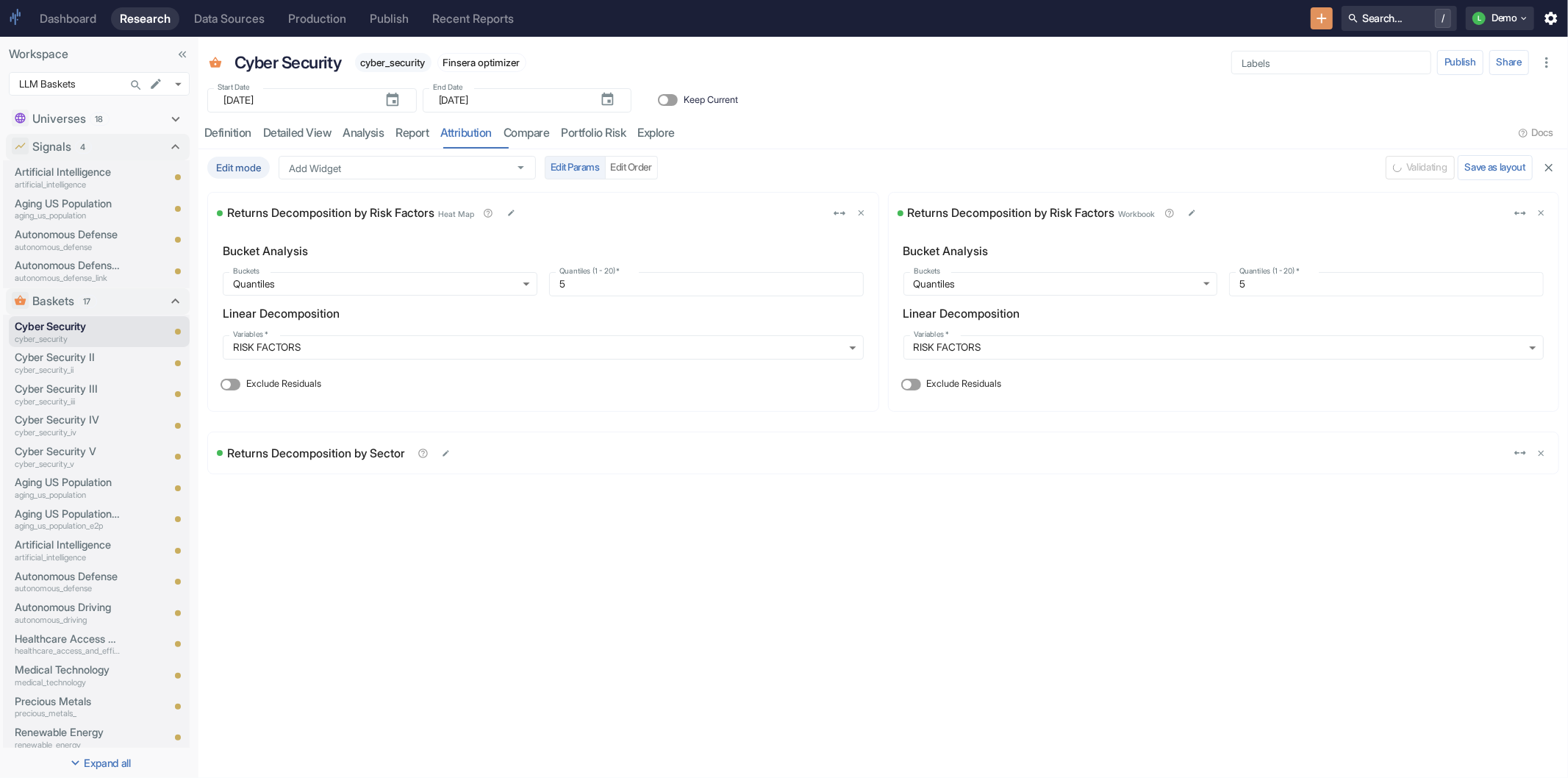
click at [980, 114] on div "Cyber Security cyber_security Finsera optimizer Start Date - End Date [DATE] - …" at bounding box center [883, 93] width 1370 height 113
click at [1376, 170] on button "Save and Run" at bounding box center [1380, 168] width 72 height 23
